Goal: Navigation & Orientation: Find specific page/section

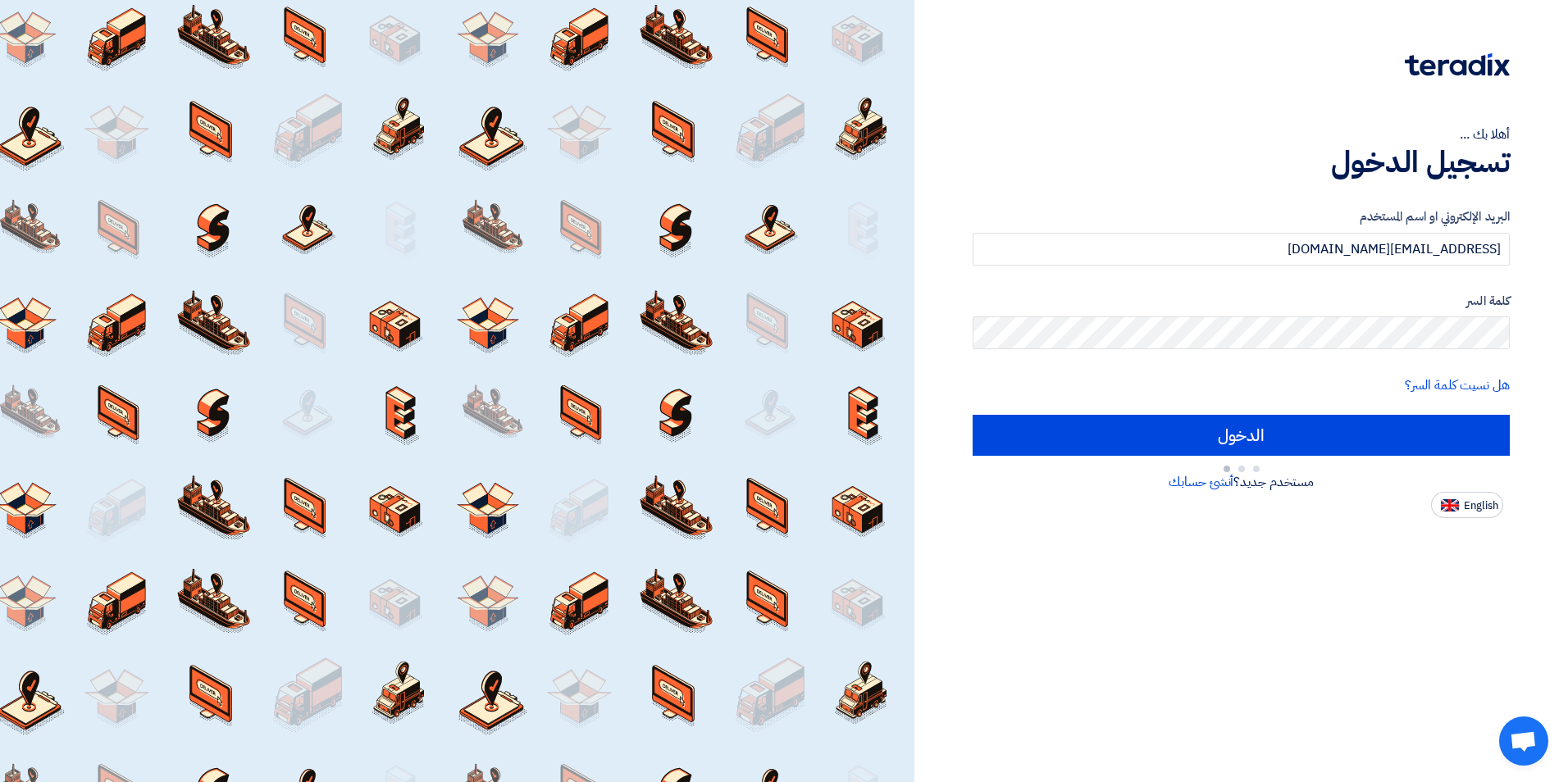
type input "Sign in"
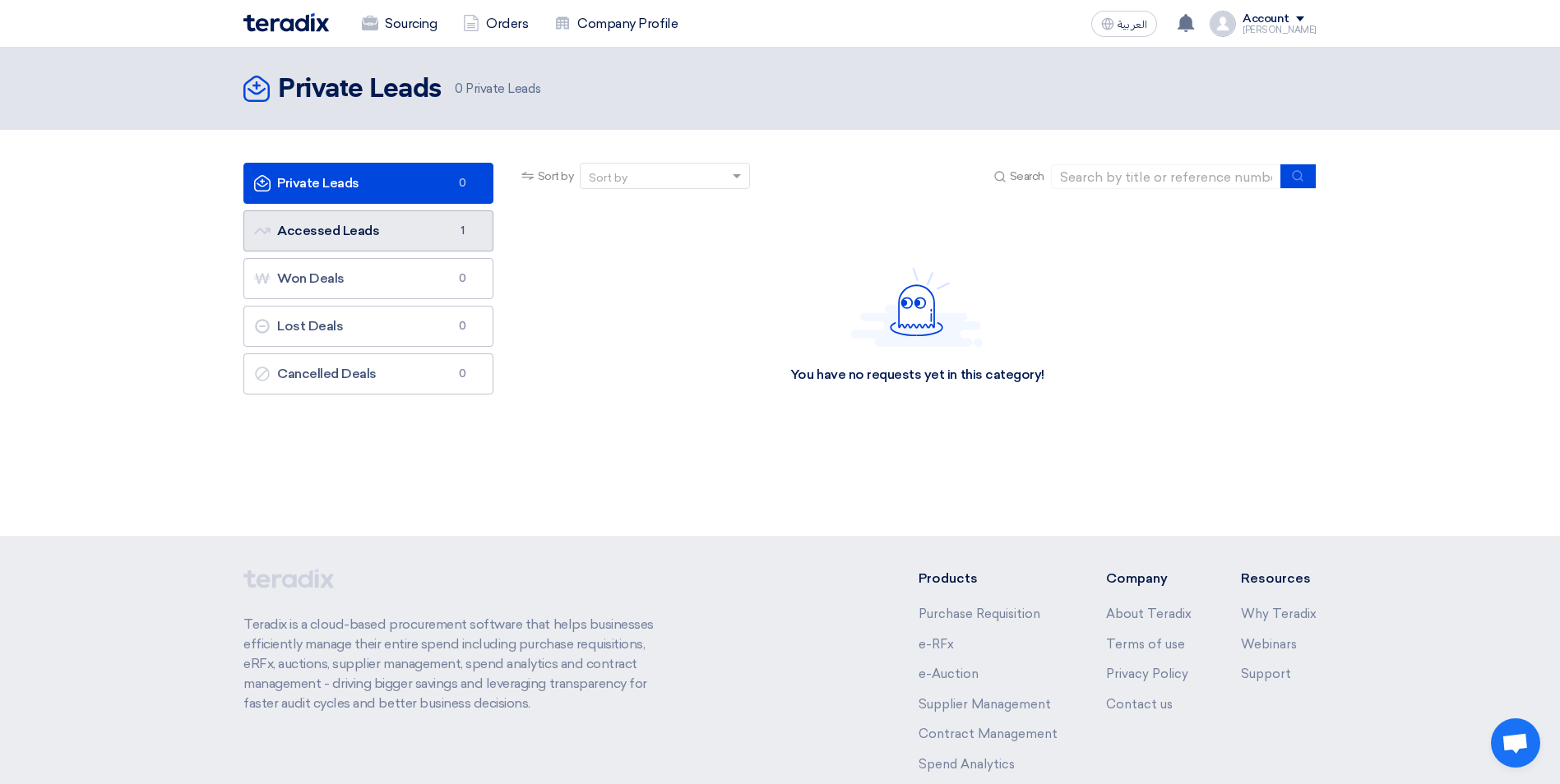
click at [421, 218] on link "Accessed Leads Accessed Leads 1" at bounding box center [369, 231] width 250 height 41
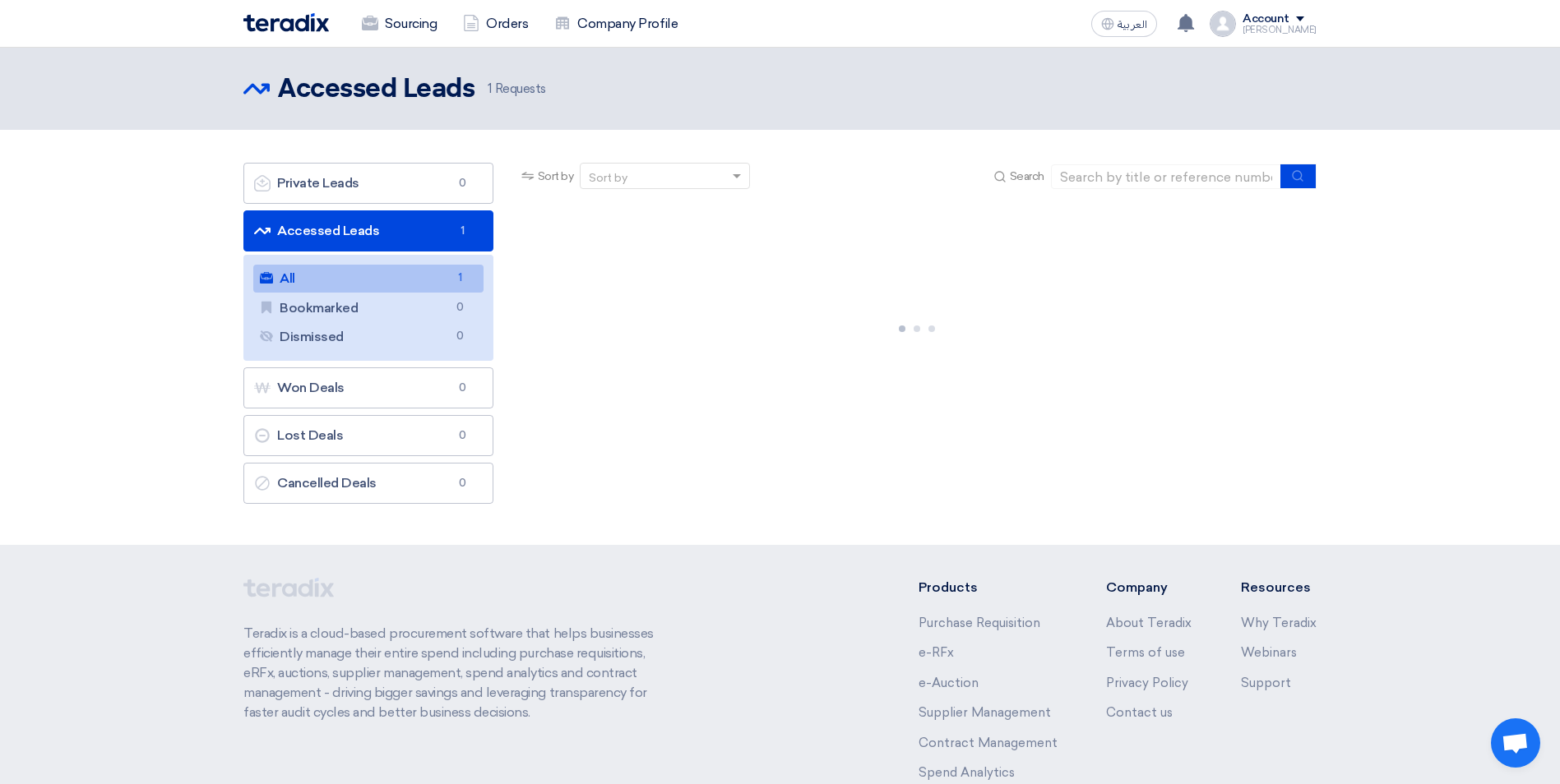
click at [390, 280] on link "All All 1" at bounding box center [369, 278] width 230 height 28
click at [304, 233] on link "Accessed Leads Accessed Leads 1" at bounding box center [369, 231] width 250 height 41
click at [346, 276] on link "All All 1" at bounding box center [369, 278] width 230 height 28
click at [442, 233] on link "Accessed Leads Accessed Leads 1" at bounding box center [369, 231] width 250 height 41
click at [448, 233] on link "Accessed Leads Accessed Leads 1" at bounding box center [369, 231] width 250 height 41
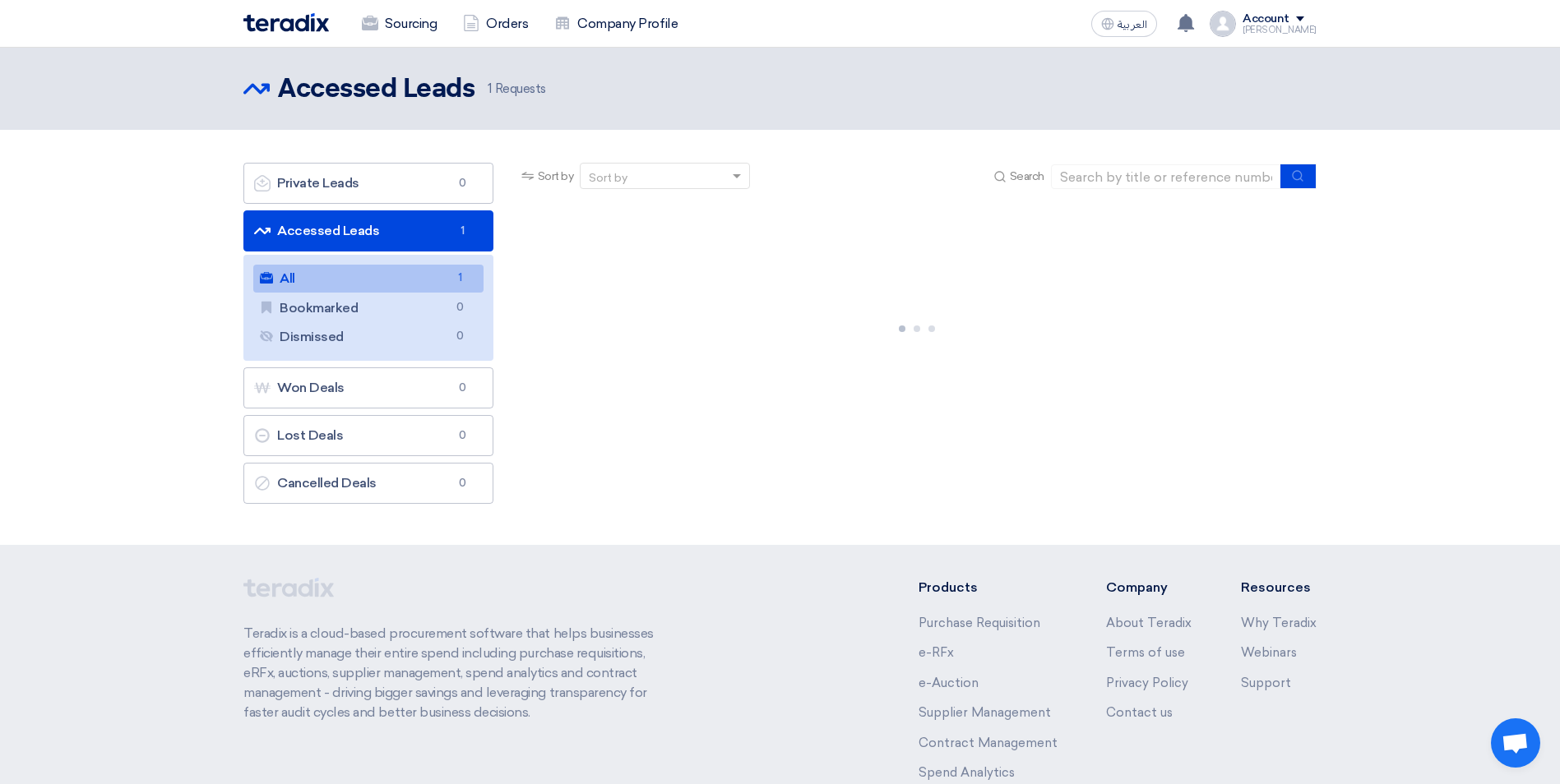
click at [448, 233] on link "Accessed Leads Accessed Leads 1" at bounding box center [369, 231] width 250 height 41
click at [688, 175] on div "Sort by" at bounding box center [654, 176] width 148 height 20
click at [519, 71] on header "Accessed Leads Accessed Leads 1 Requests" at bounding box center [780, 89] width 1560 height 82
click at [508, 86] on span "1 Requests" at bounding box center [517, 89] width 59 height 19
click at [1275, 25] on div "[PERSON_NAME]" at bounding box center [1280, 29] width 74 height 9
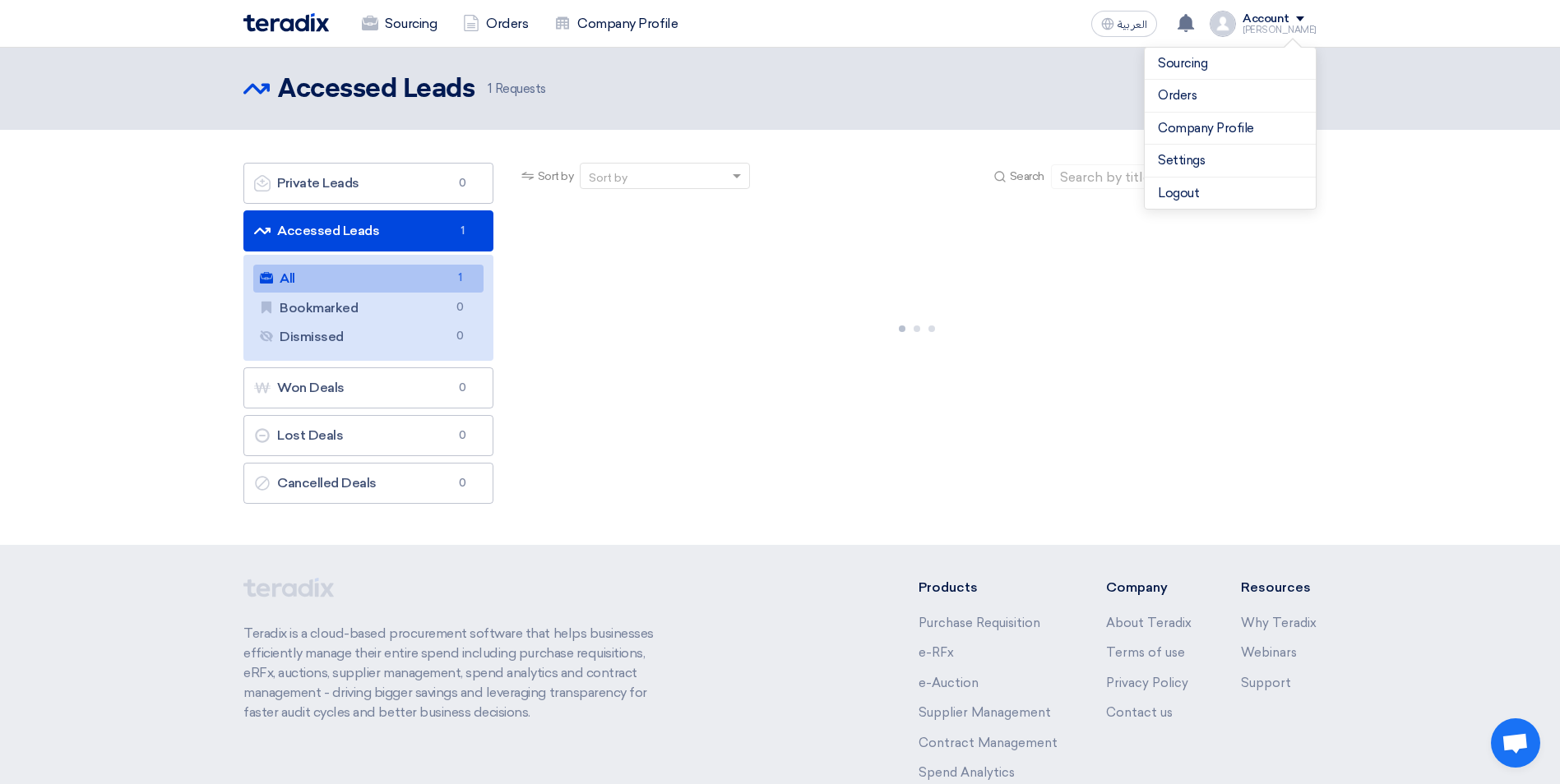
click at [1275, 25] on div "[PERSON_NAME]" at bounding box center [1280, 29] width 74 height 9
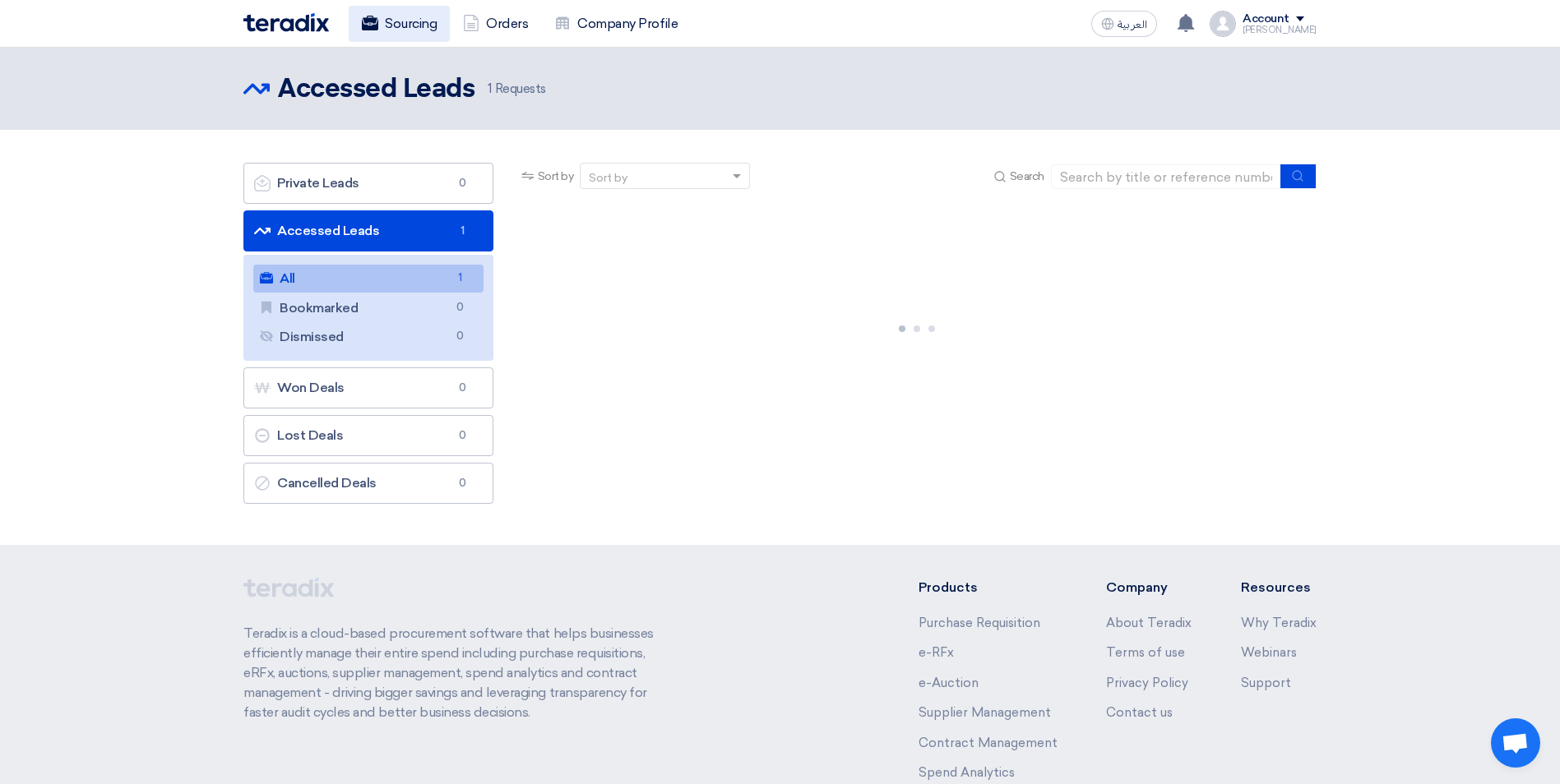
click at [399, 21] on link "Sourcing" at bounding box center [399, 24] width 101 height 36
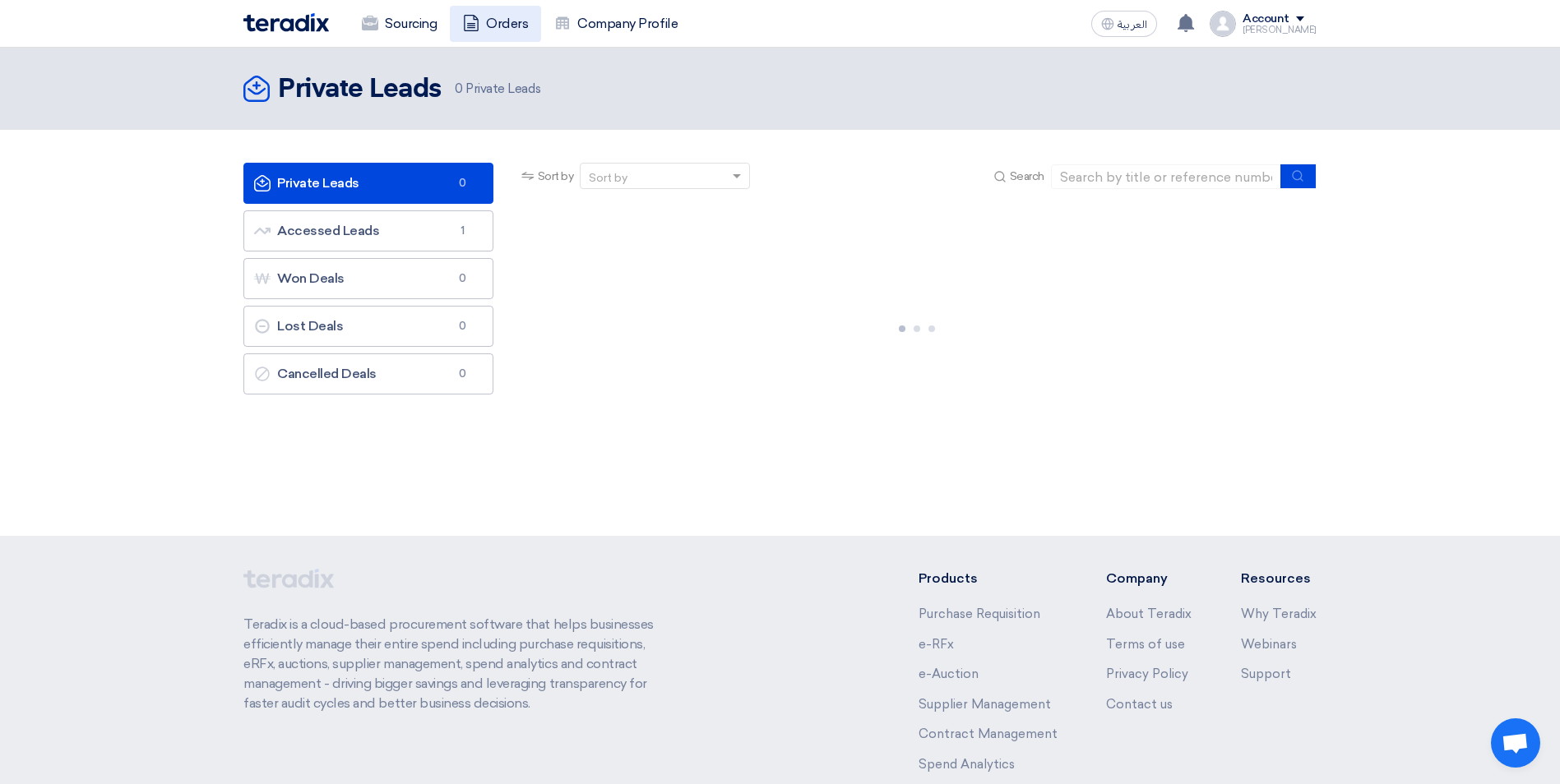
click at [516, 20] on link "Orders" at bounding box center [495, 24] width 92 height 36
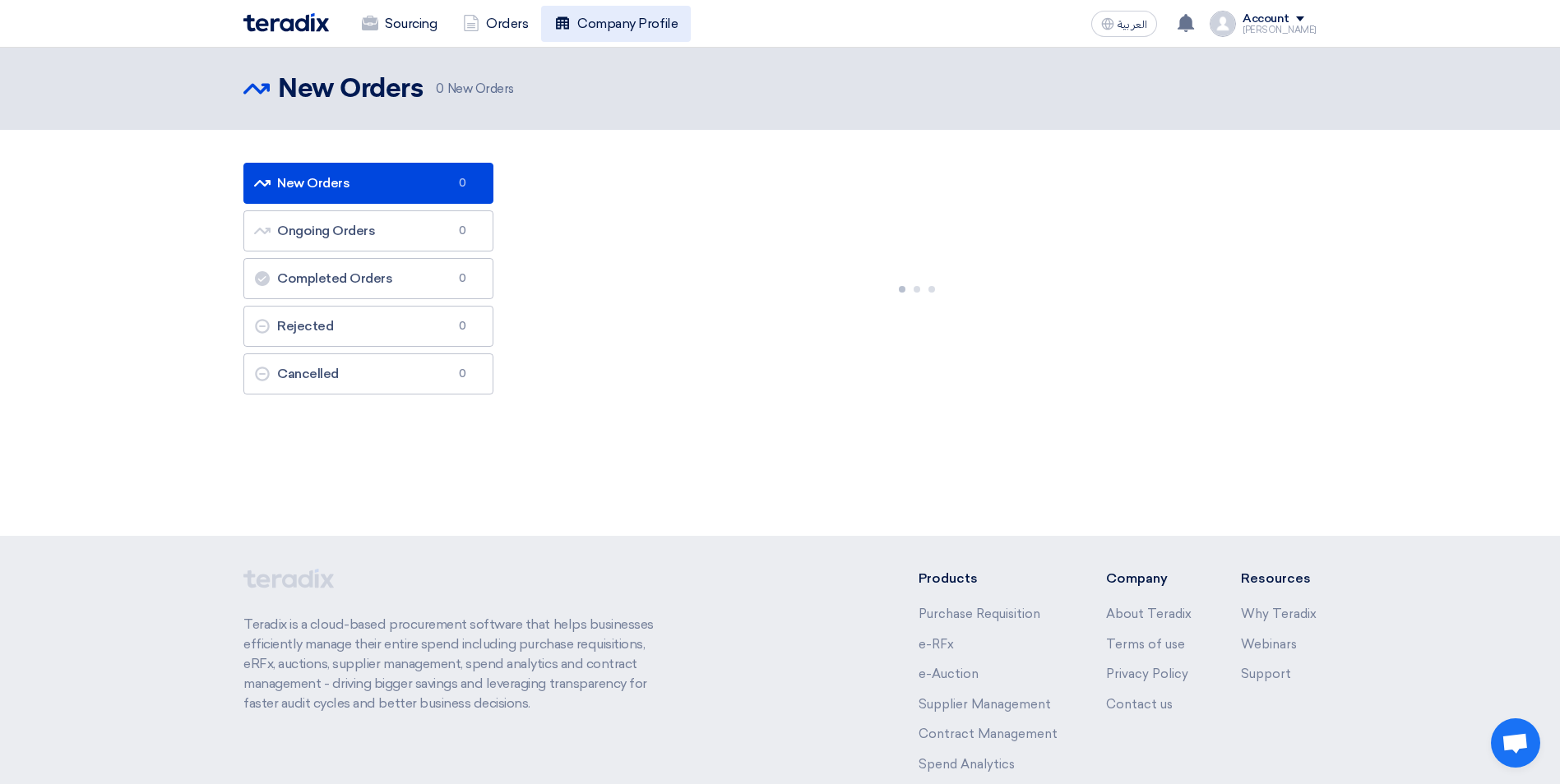
click at [573, 20] on link "Company Profile" at bounding box center [615, 24] width 149 height 36
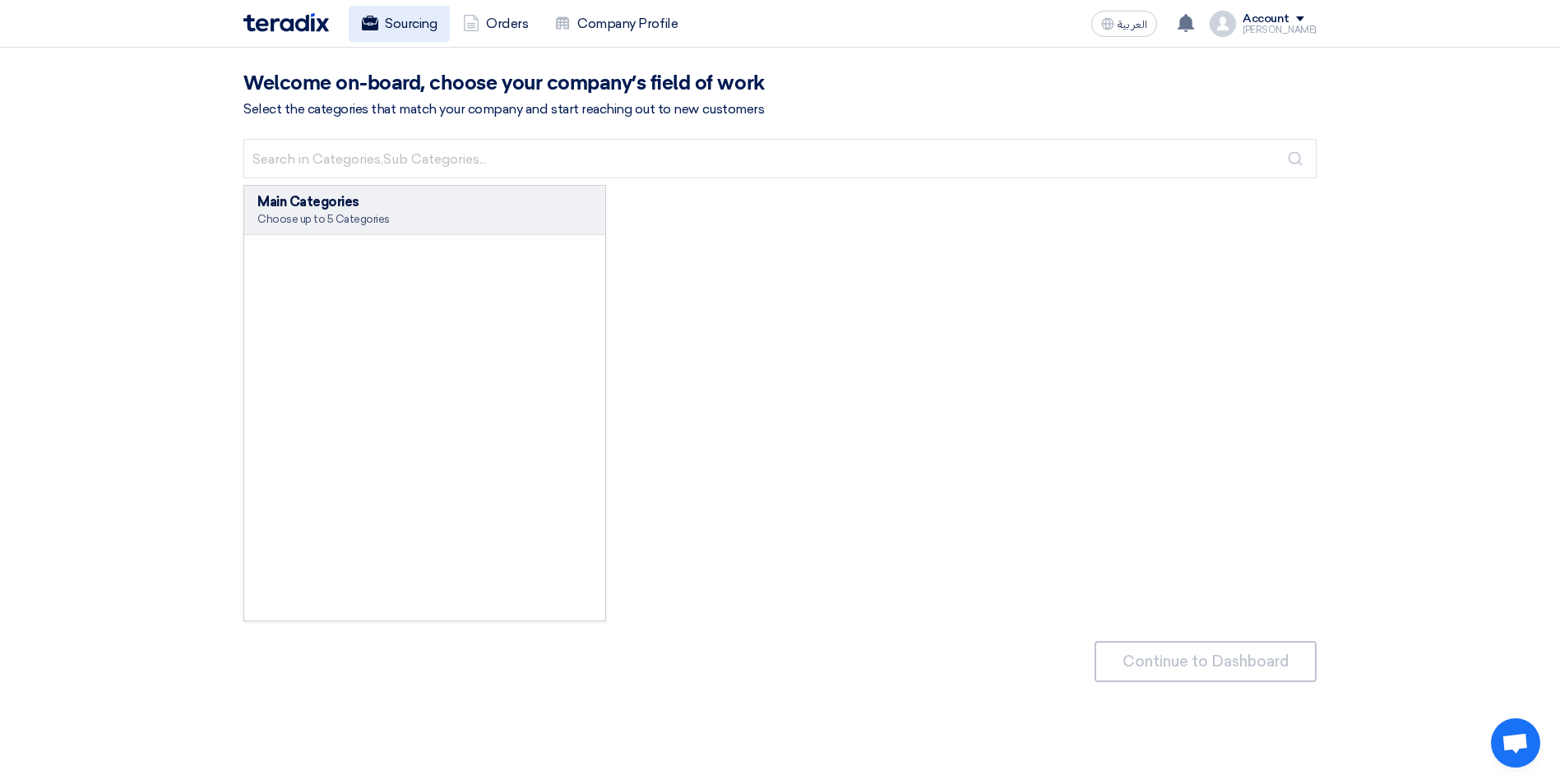
click at [403, 15] on link "Sourcing" at bounding box center [399, 24] width 101 height 36
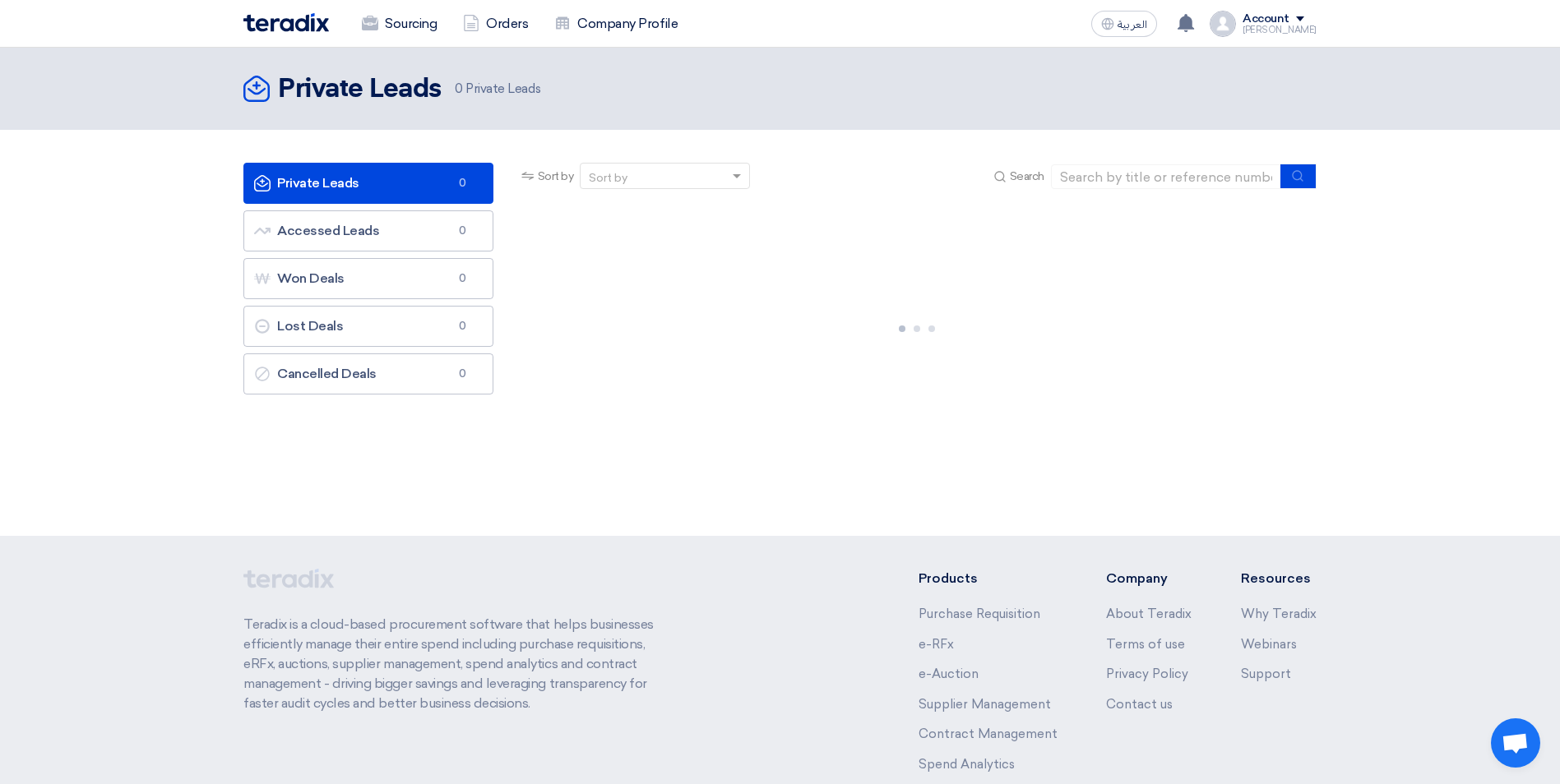
click at [1292, 26] on div "[PERSON_NAME]" at bounding box center [1280, 29] width 74 height 9
click at [1212, 96] on link "Orders" at bounding box center [1230, 96] width 144 height 19
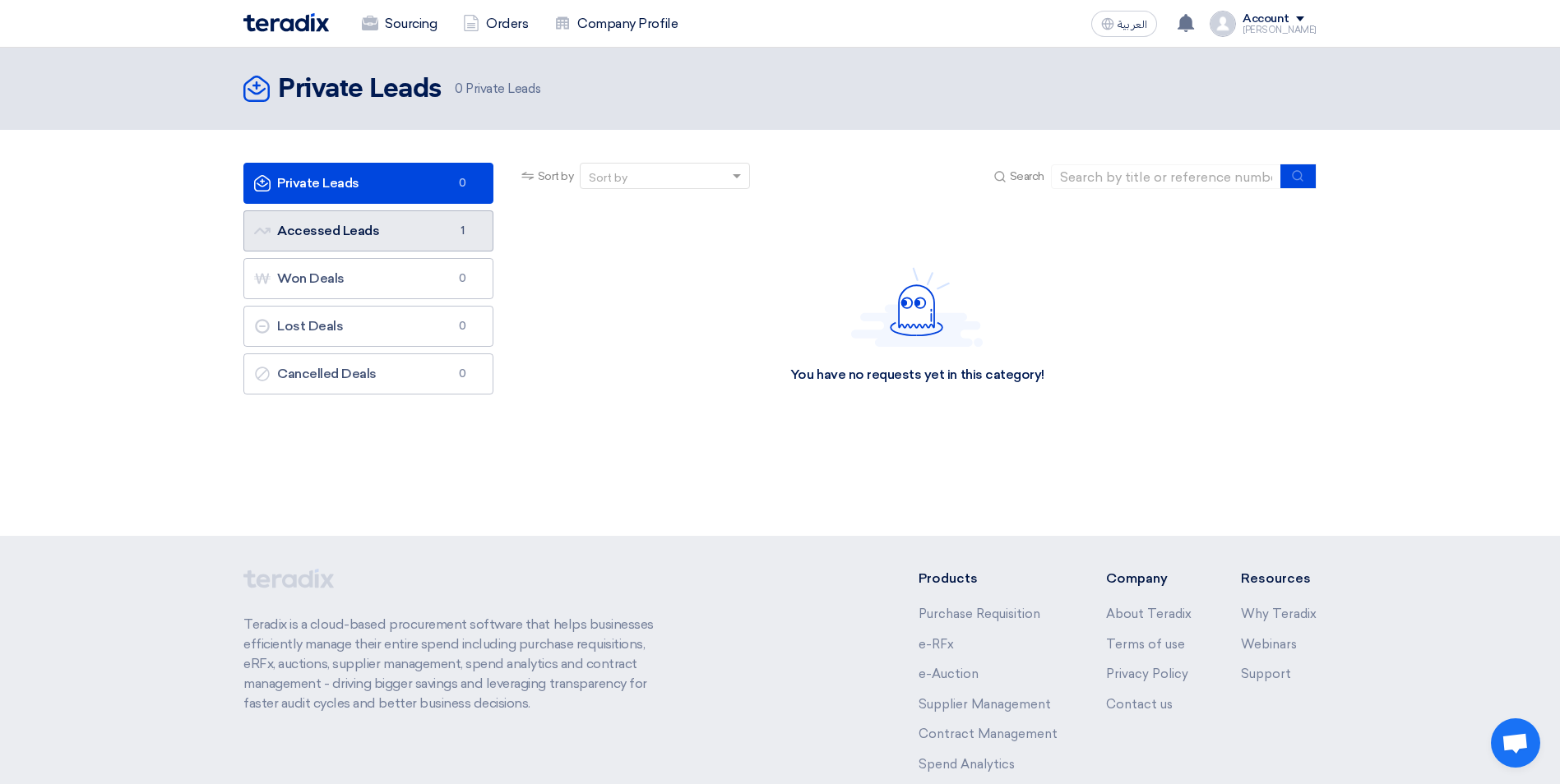
click at [451, 237] on link "Accessed Leads Accessed Leads 1" at bounding box center [369, 231] width 250 height 41
